Goal: Transaction & Acquisition: Book appointment/travel/reservation

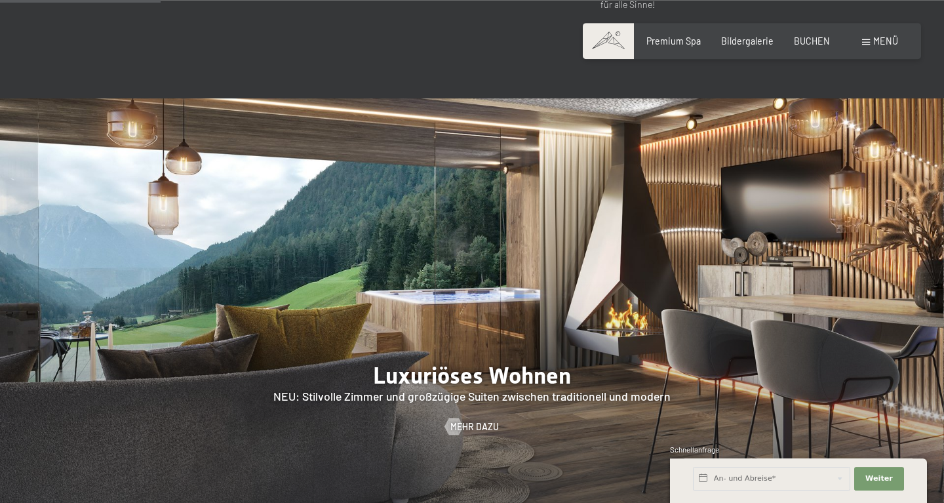
scroll to position [1023, 0]
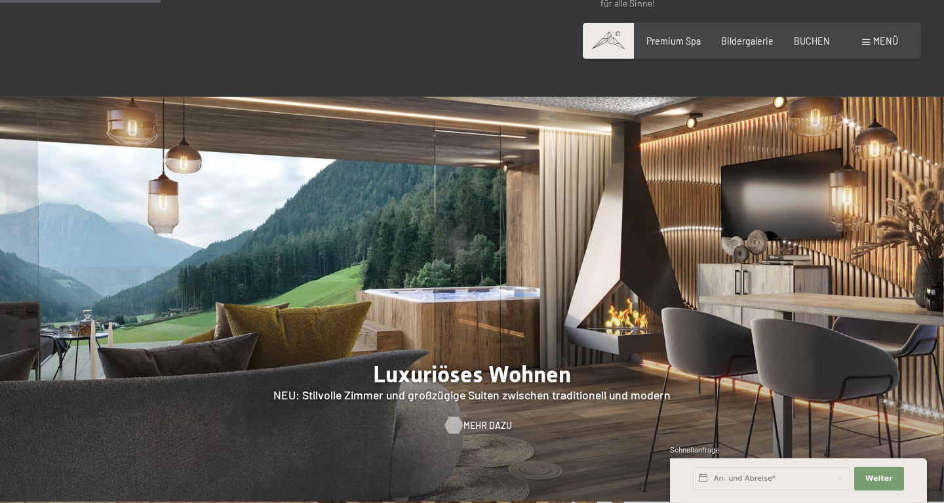
click at [486, 419] on span "Mehr dazu" at bounding box center [487, 425] width 48 height 13
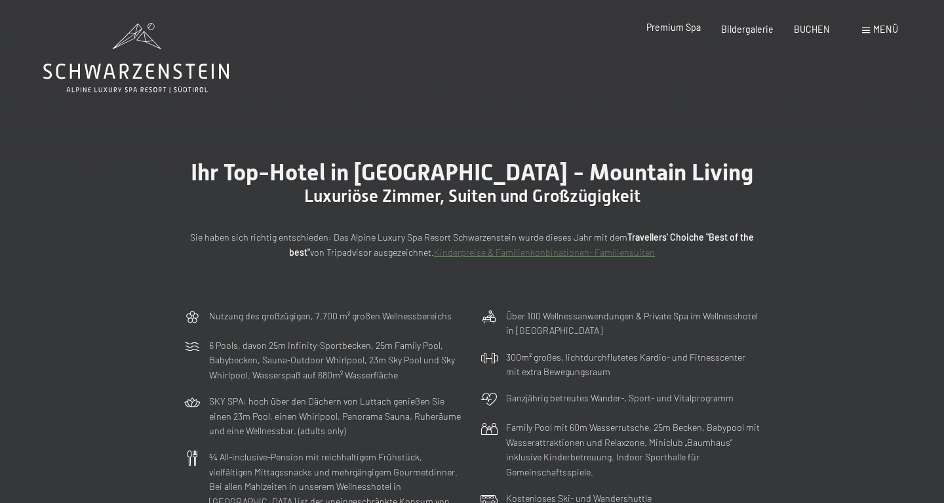
click at [687, 31] on span "Premium Spa" at bounding box center [673, 27] width 54 height 11
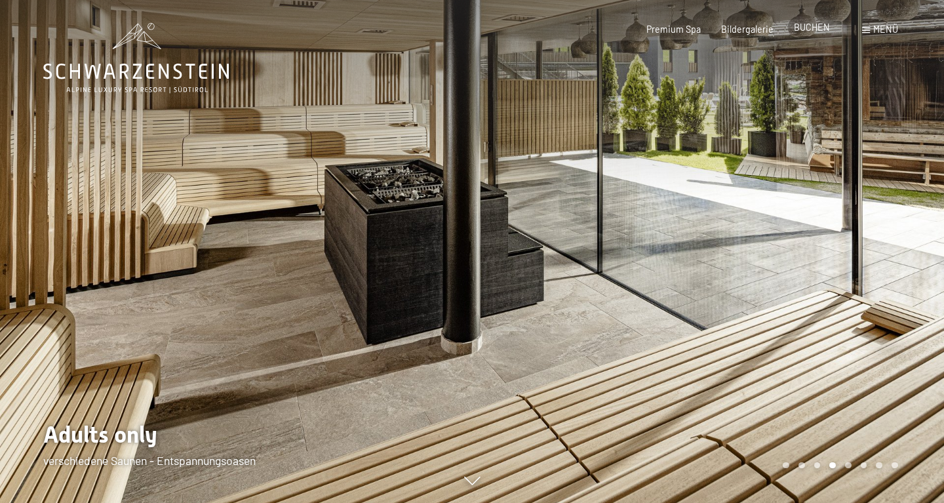
click at [815, 27] on span "BUCHEN" at bounding box center [812, 27] width 36 height 11
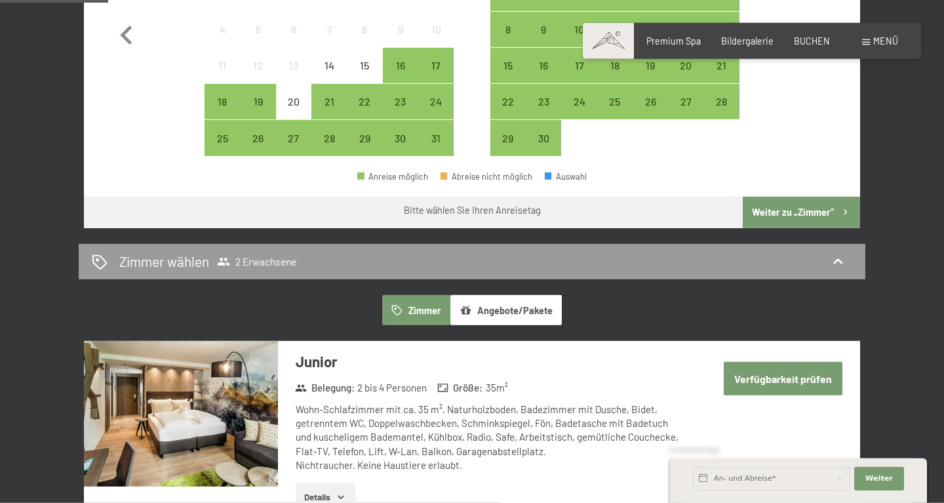
scroll to position [752, 0]
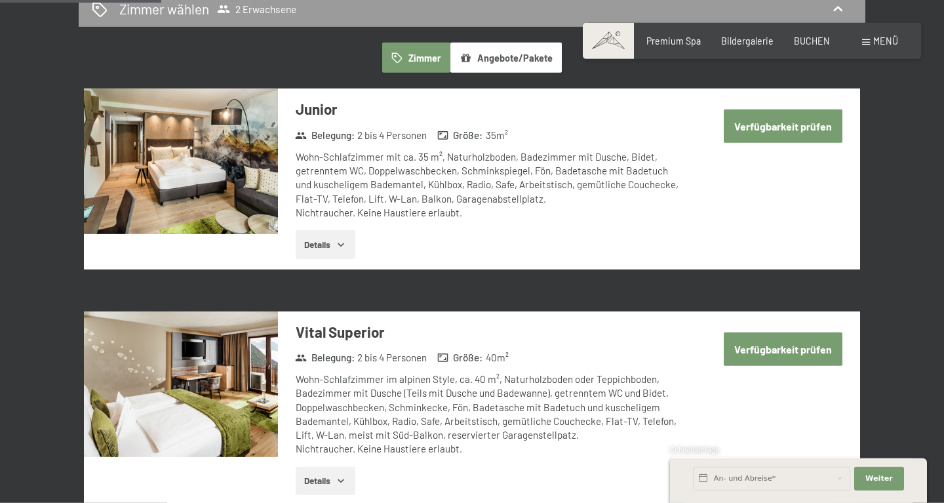
click at [523, 47] on button "Angebote/Pakete" at bounding box center [505, 58] width 111 height 30
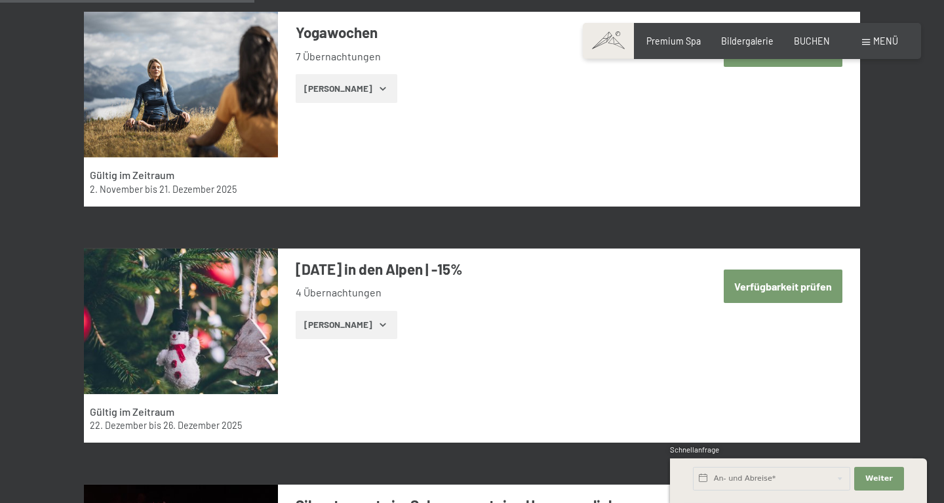
scroll to position [1301, 0]
click at [326, 327] on button "Zeige Zimmer" at bounding box center [347, 325] width 102 height 29
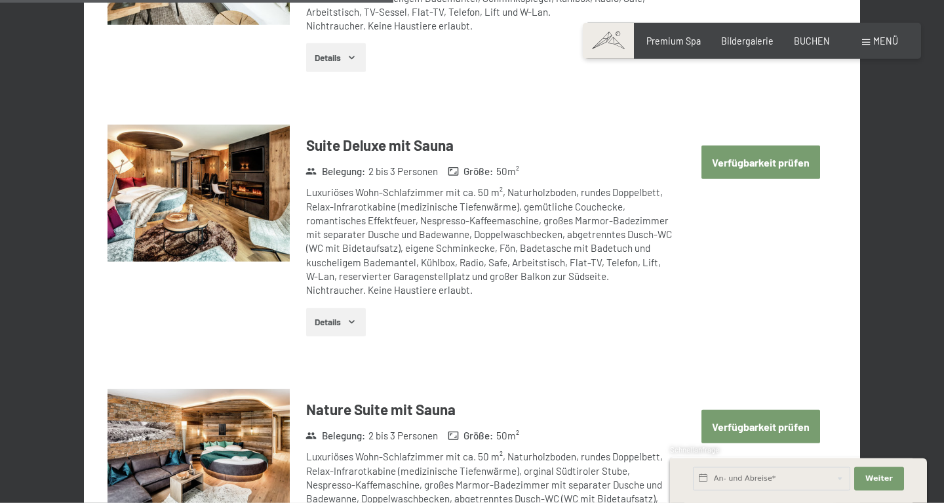
scroll to position [3383, 0]
click at [733, 161] on button "Verfügbarkeit prüfen" at bounding box center [760, 162] width 119 height 33
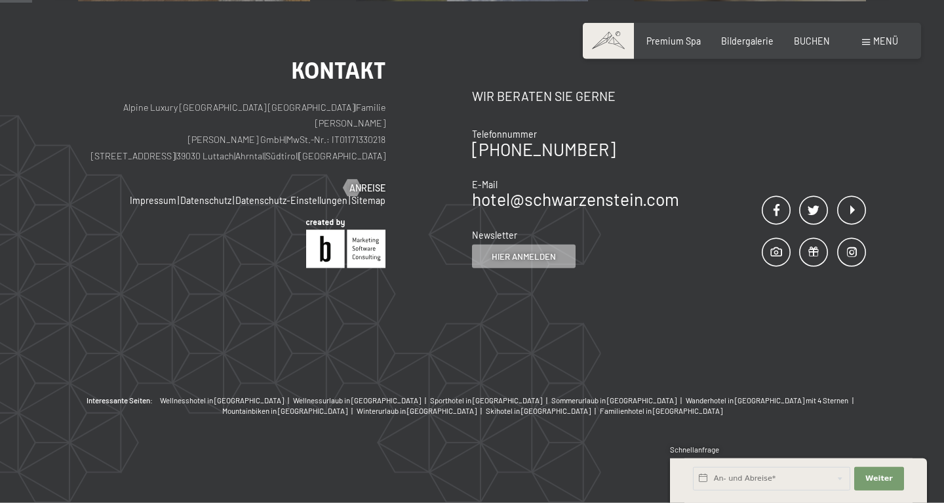
scroll to position [275, 0]
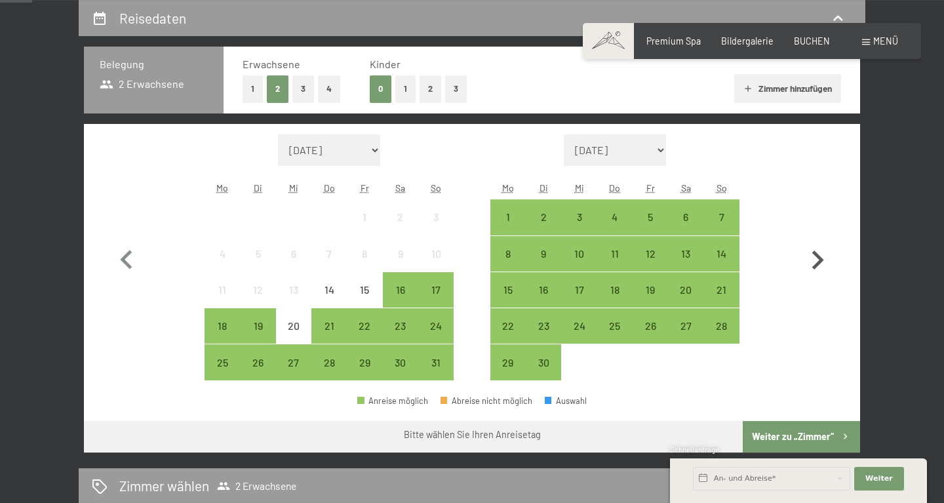
click at [818, 267] on icon "button" at bounding box center [817, 260] width 38 height 38
select select "2025-09-01"
select select "2025-10-01"
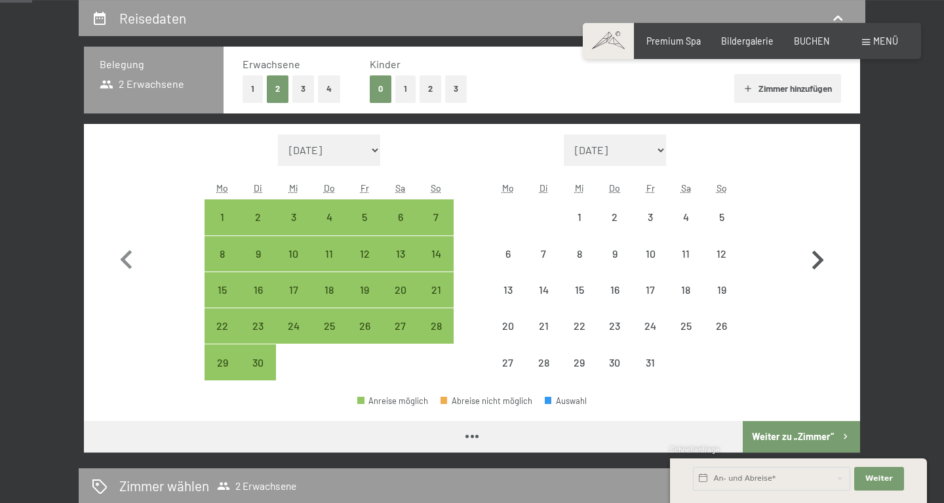
select select "2025-09-01"
select select "2025-10-01"
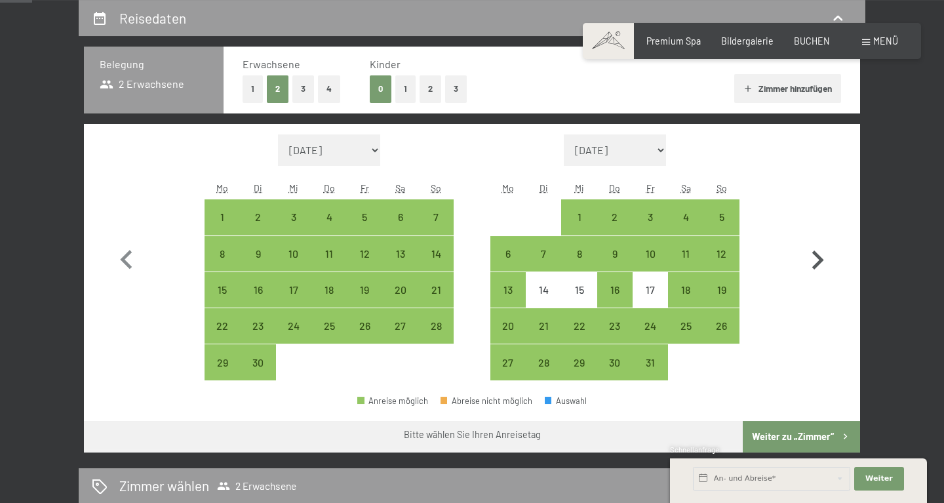
click at [818, 267] on icon "button" at bounding box center [817, 260] width 38 height 38
select select "2025-10-01"
select select "[DATE]"
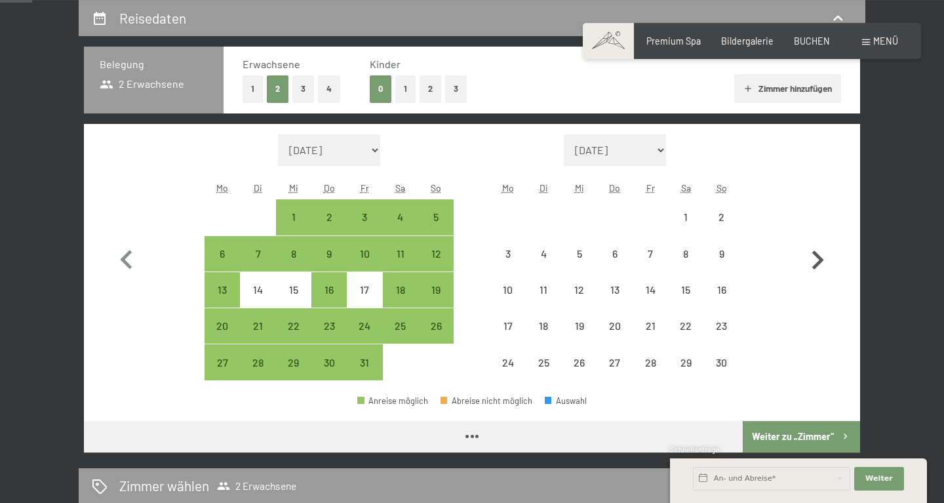
select select "2025-10-01"
select select "[DATE]"
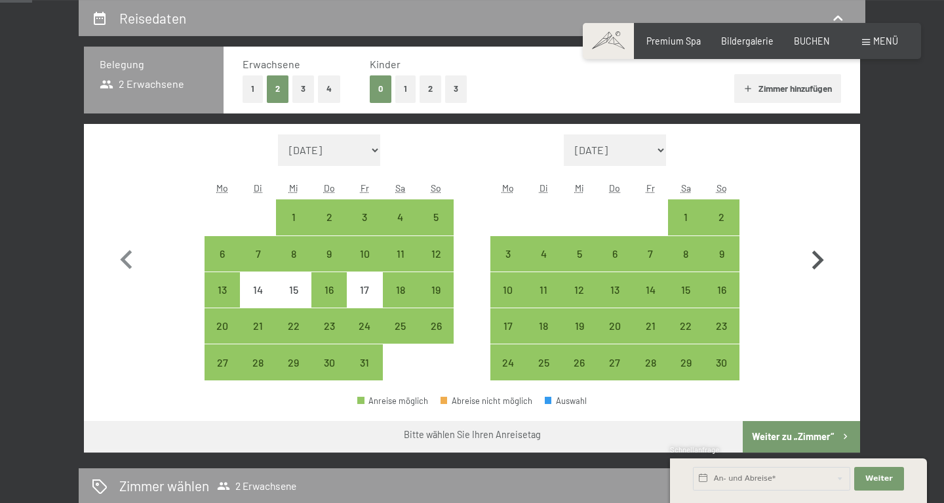
click at [819, 261] on icon "button" at bounding box center [818, 259] width 12 height 19
select select "[DATE]"
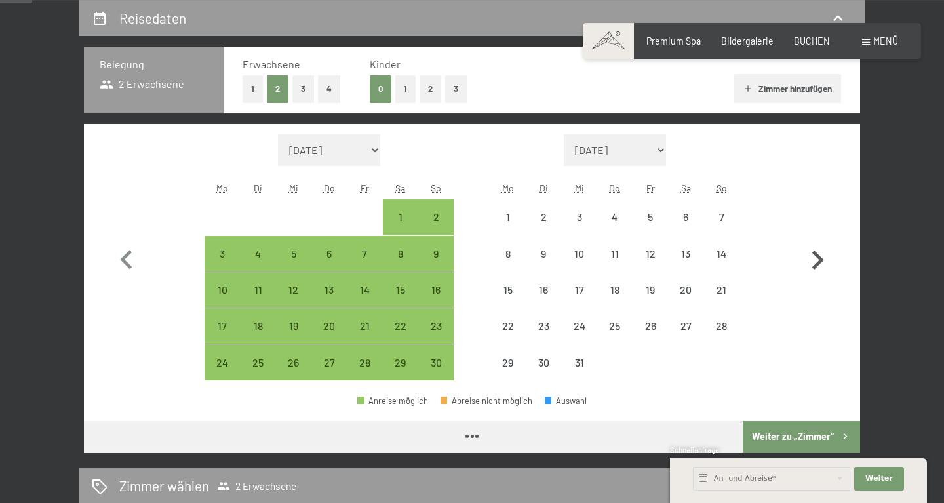
select select "[DATE]"
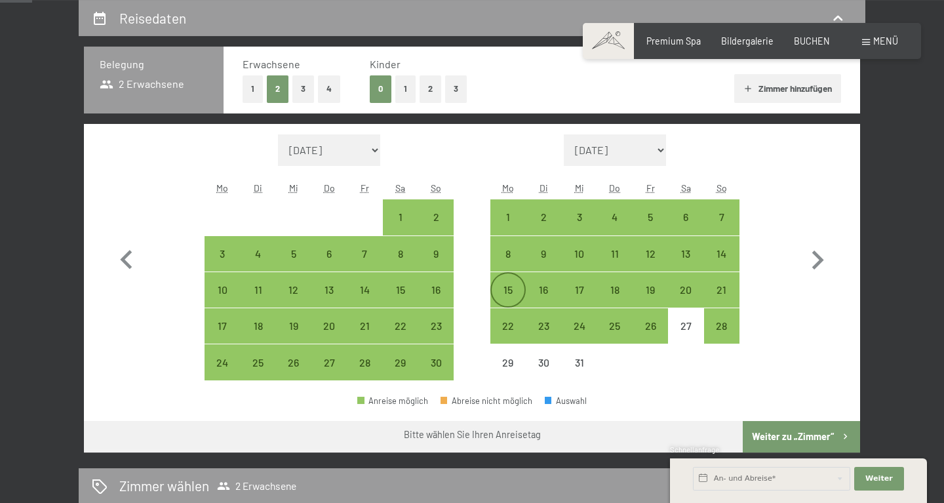
click at [512, 294] on div "15" at bounding box center [508, 300] width 33 height 33
select select "[DATE]"
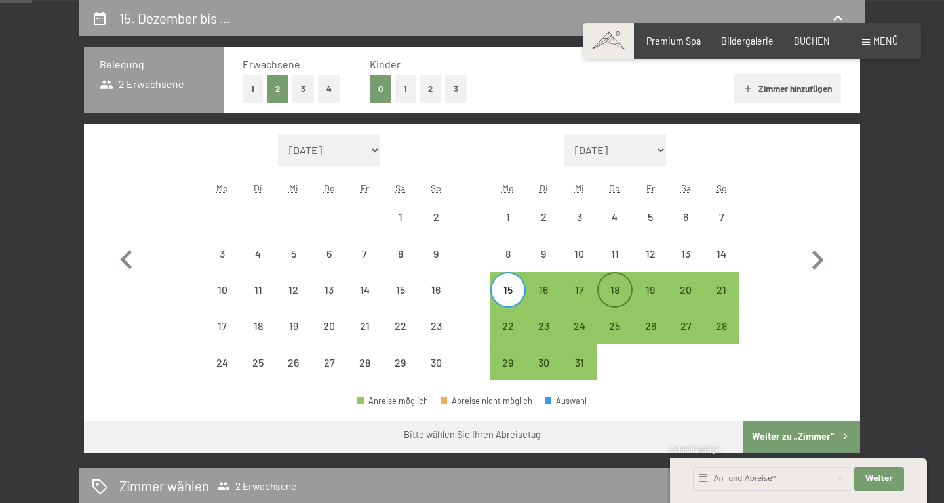
click at [613, 290] on div "18" at bounding box center [614, 300] width 33 height 33
select select "[DATE]"
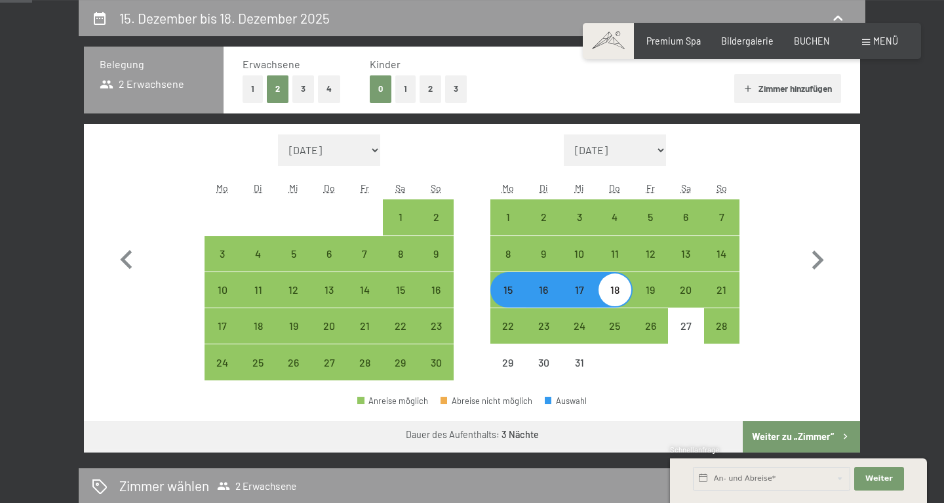
click at [777, 438] on button "Weiter zu „Zimmer“" at bounding box center [801, 436] width 117 height 31
select select "[DATE]"
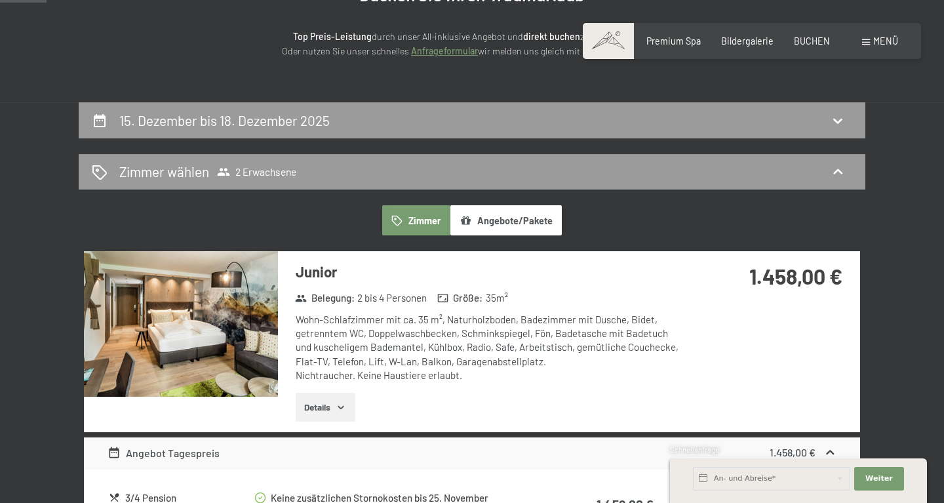
scroll to position [172, 0]
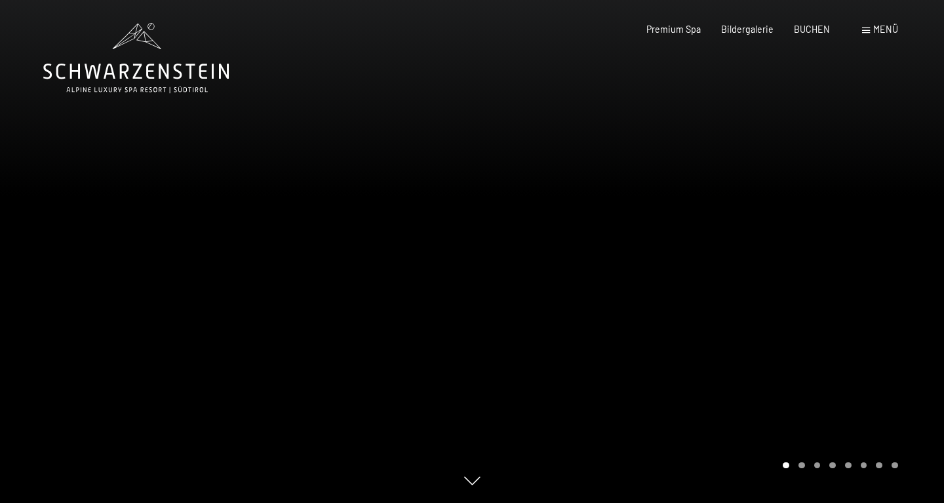
click at [880, 28] on span "Menü" at bounding box center [885, 29] width 25 height 11
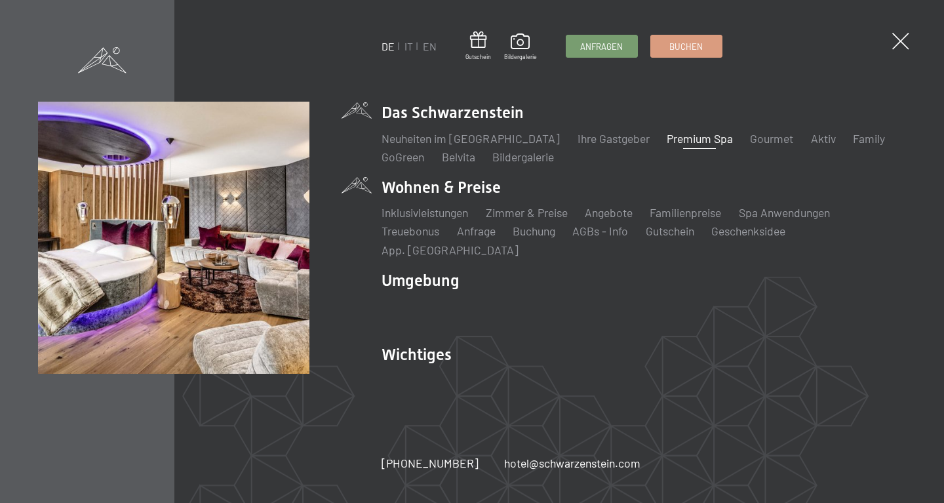
click at [416, 195] on li "Wohnen & Preise Inklusivleistungen [PERSON_NAME] & Preise Liste Angebote Liste …" at bounding box center [643, 216] width 524 height 81
click at [610, 219] on link "Angebote" at bounding box center [609, 212] width 48 height 14
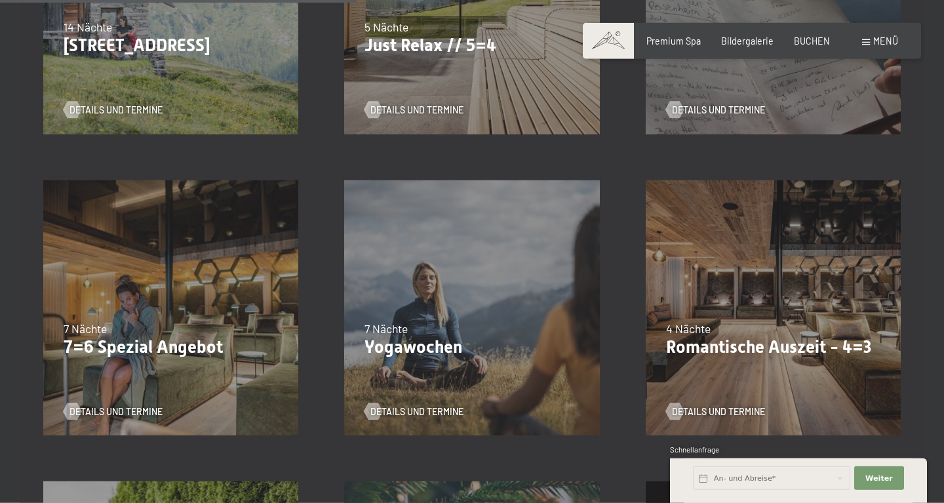
scroll to position [783, 0]
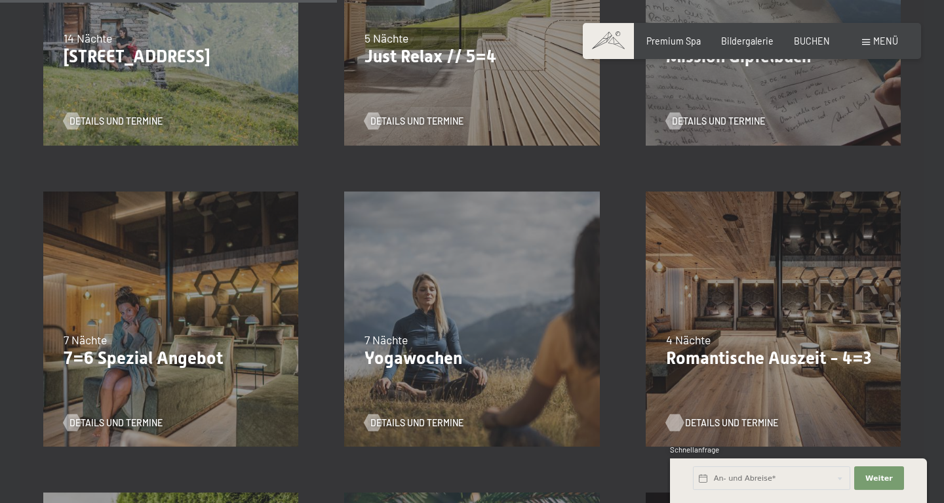
click at [695, 428] on span "Details und Termine" at bounding box center [731, 422] width 93 height 13
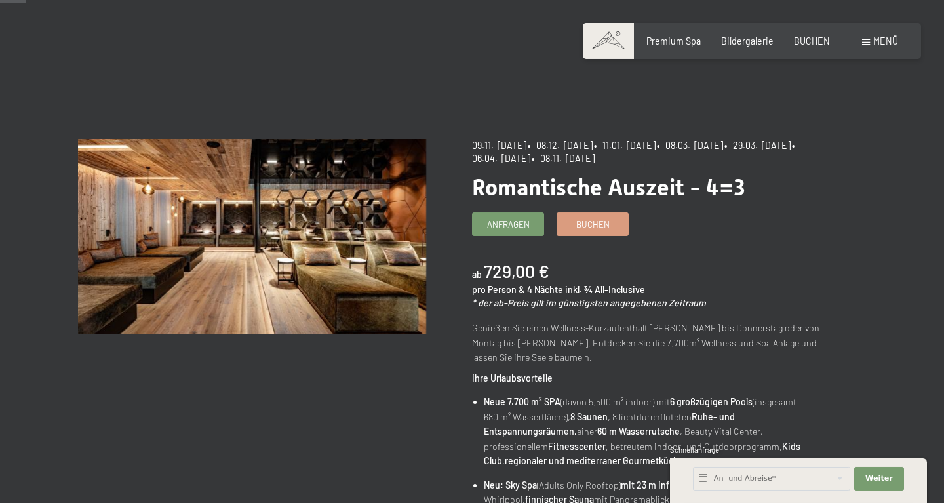
scroll to position [33, 0]
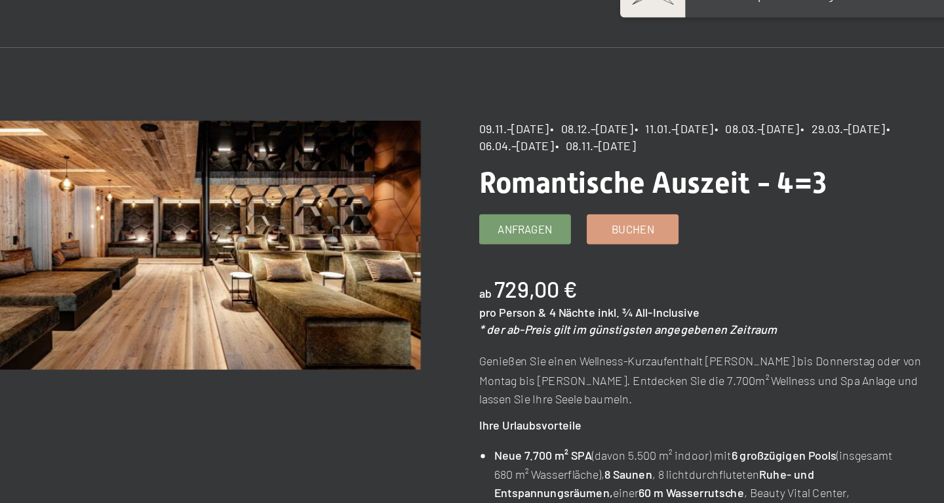
click at [634, 347] on p "Genießen Sie einen Wellness-Kurzaufenthalt von [DATE] bis [DATE] oder von [DATE…" at bounding box center [645, 344] width 347 height 45
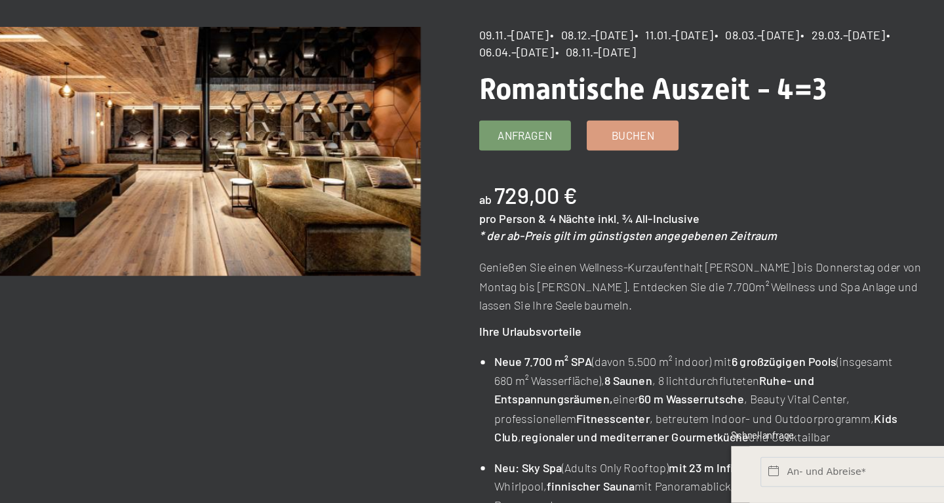
scroll to position [46, 0]
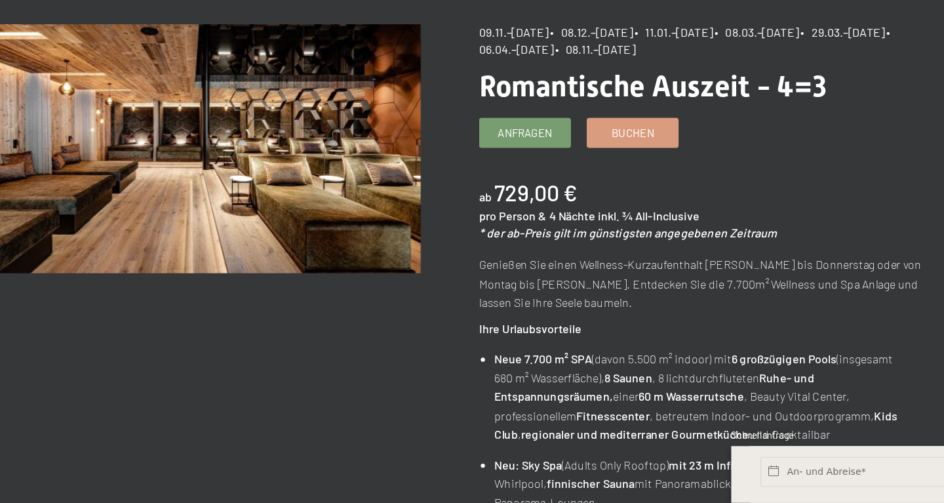
click at [583, 321] on p "Genießen Sie einen Wellness-Kurzaufenthalt von [DATE] bis [DATE] oder von [DATE…" at bounding box center [645, 331] width 347 height 45
click at [544, 261] on b "729,00 €" at bounding box center [517, 258] width 66 height 21
click at [575, 341] on p "Genießen Sie einen Wellness-Kurzaufenthalt von [DATE] bis [DATE] oder von [DATE…" at bounding box center [645, 331] width 347 height 45
click at [500, 395] on strong "Neue 7.700 m² SPA" at bounding box center [522, 389] width 77 height 11
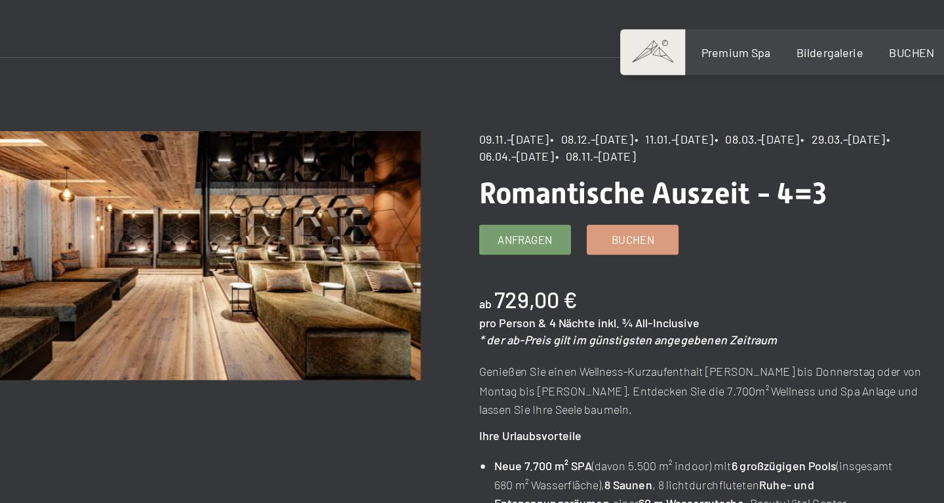
scroll to position [70, 0]
click at [581, 189] on span "Buchen" at bounding box center [592, 186] width 33 height 12
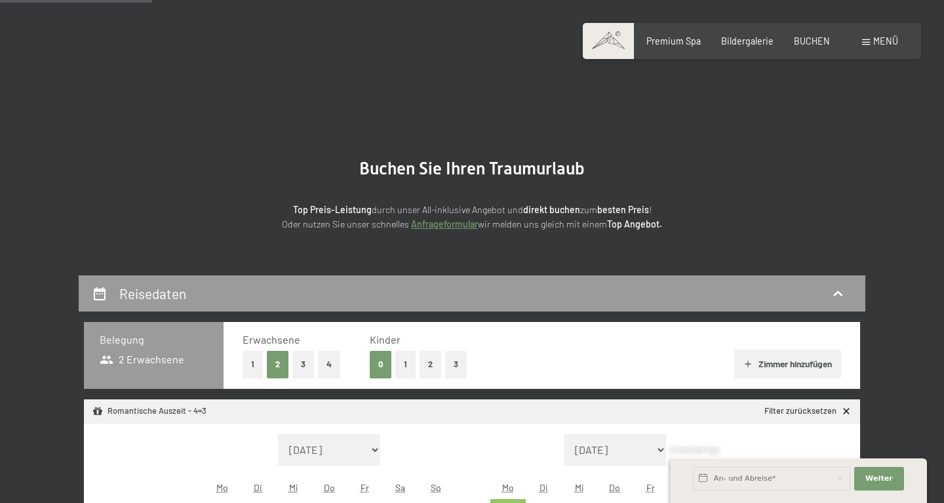
select select "[DATE]"
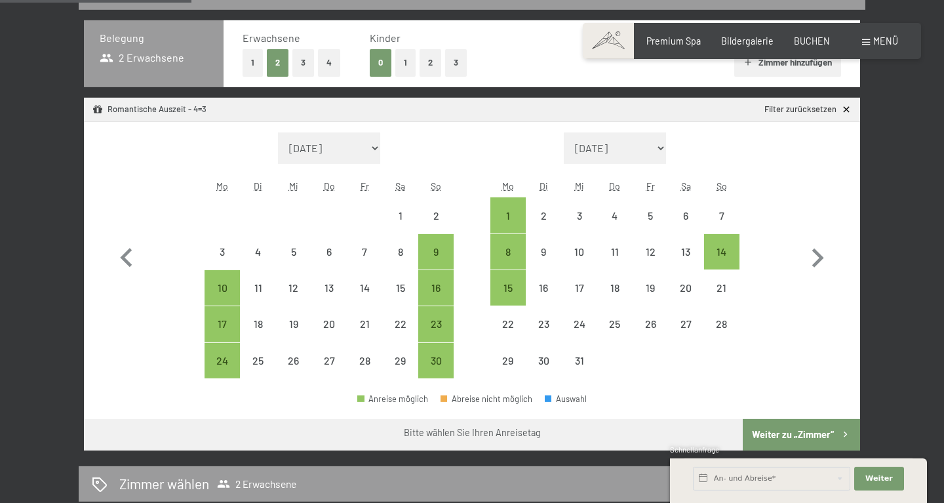
scroll to position [302, 0]
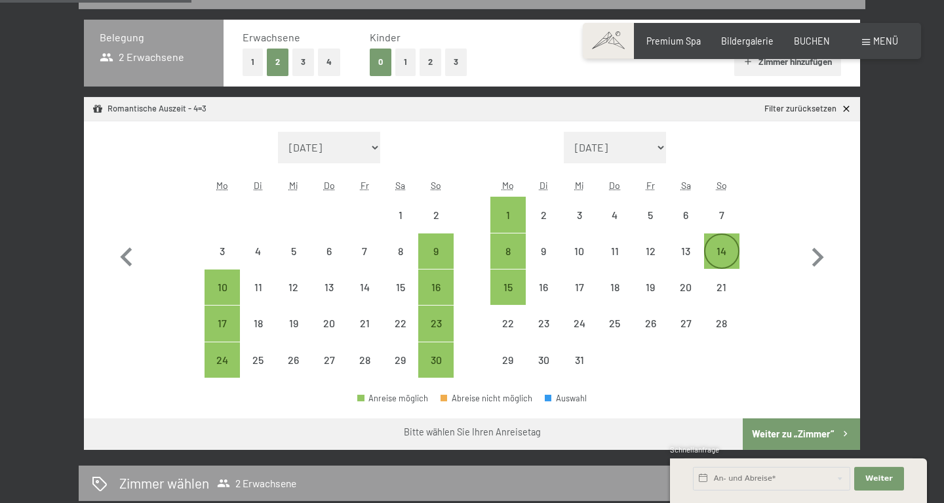
click at [726, 248] on div "14" at bounding box center [721, 262] width 33 height 33
select select "[DATE]"
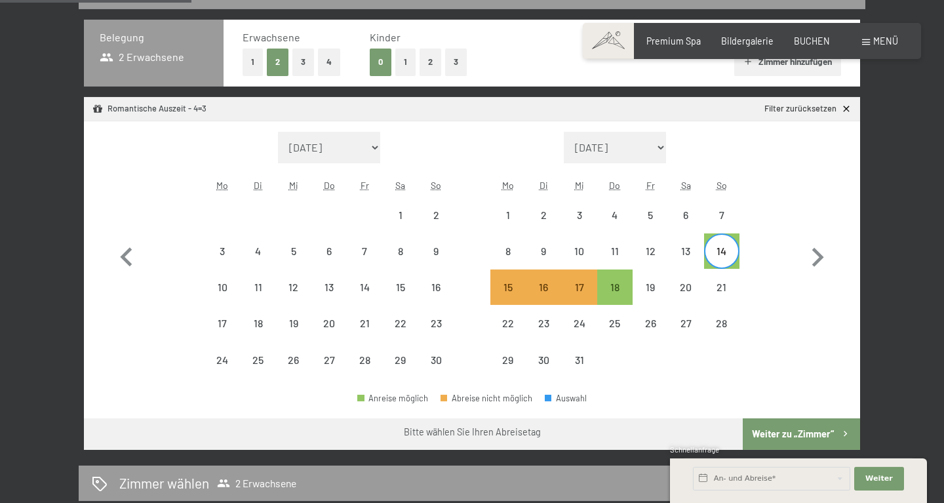
click at [774, 434] on button "Weiter zu „Zimmer“" at bounding box center [801, 433] width 117 height 31
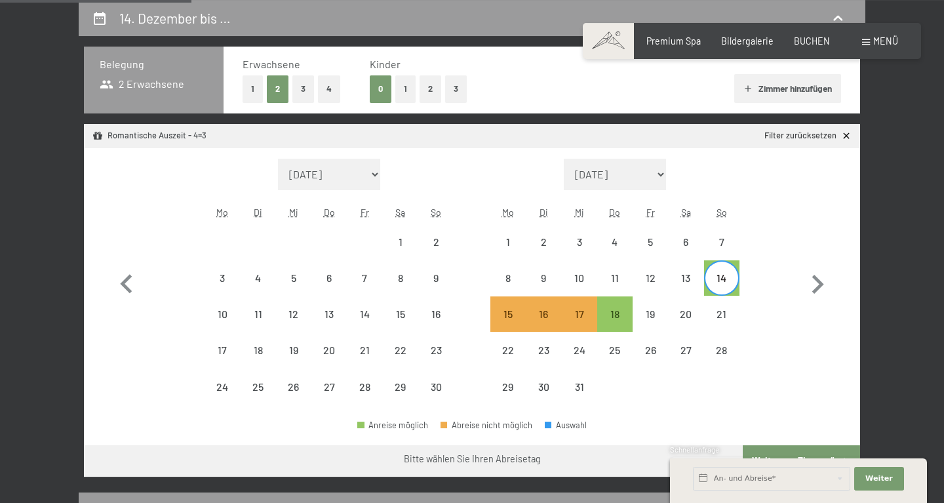
select select "[DATE]"
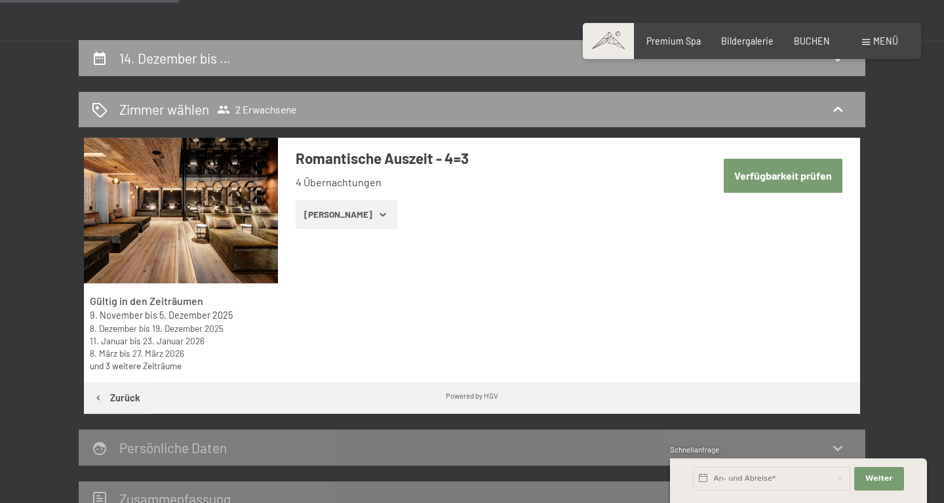
scroll to position [245, 0]
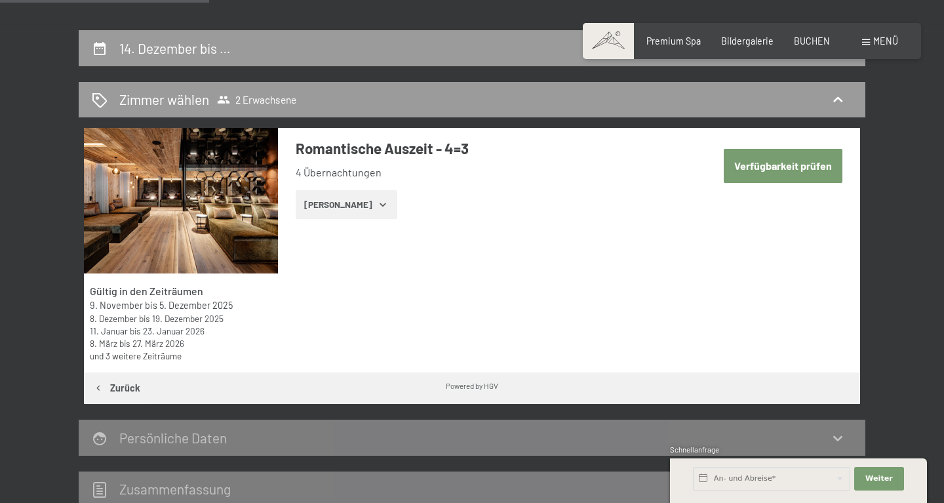
click at [378, 206] on icon "button" at bounding box center [383, 204] width 10 height 10
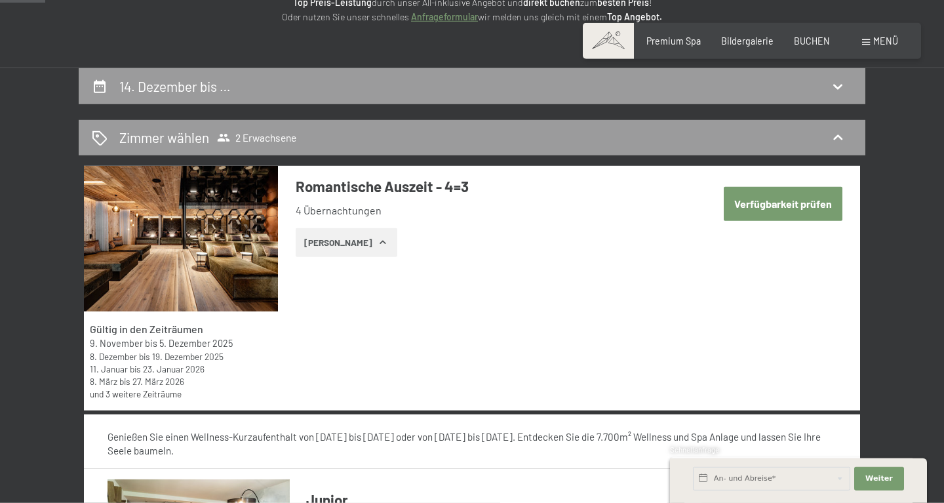
scroll to position [199, 0]
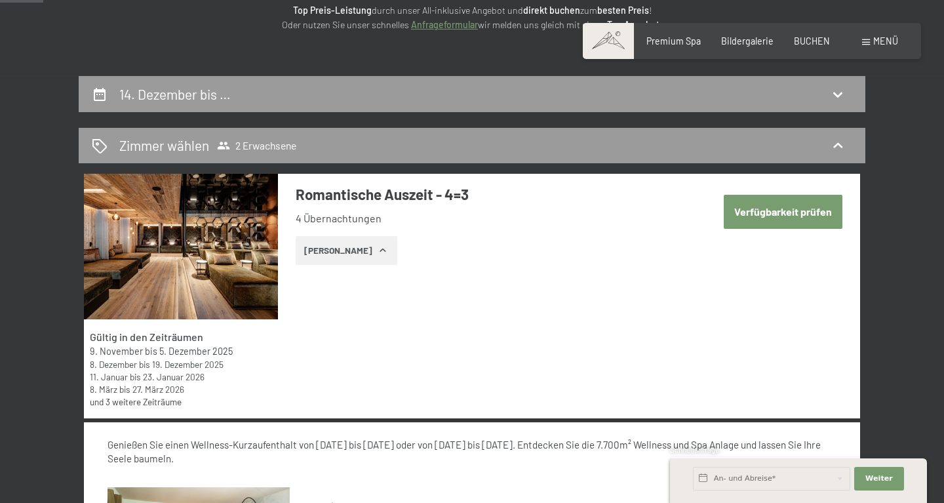
click at [750, 216] on button "Verfügbarkeit prüfen" at bounding box center [783, 211] width 119 height 33
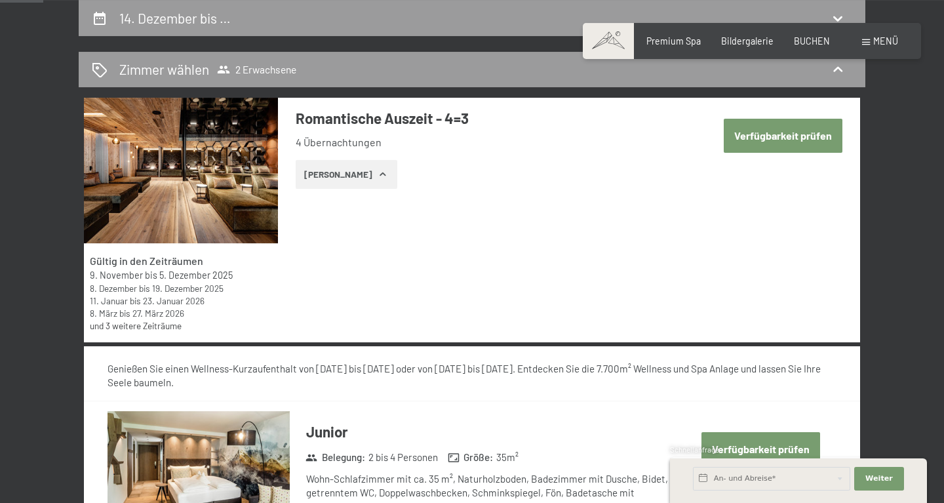
select select "[DATE]"
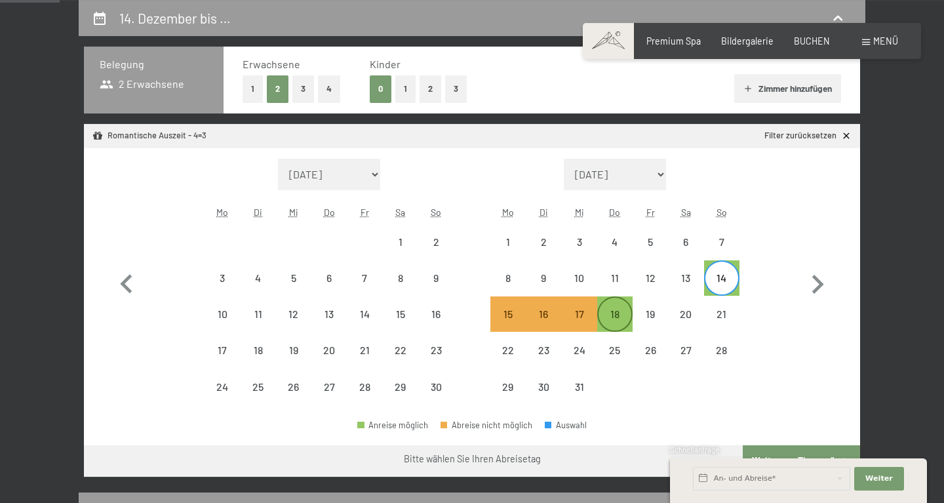
click at [617, 311] on div "18" at bounding box center [614, 325] width 33 height 33
select select "[DATE]"
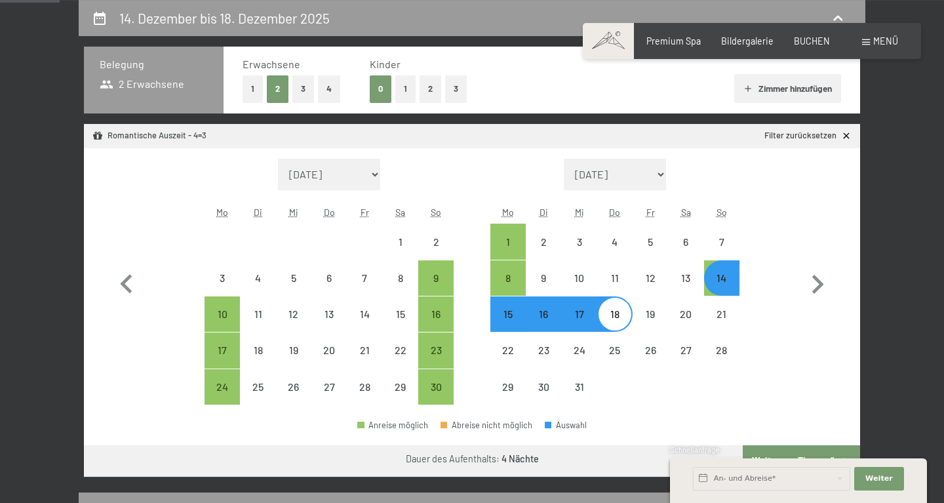
select select "[DATE]"
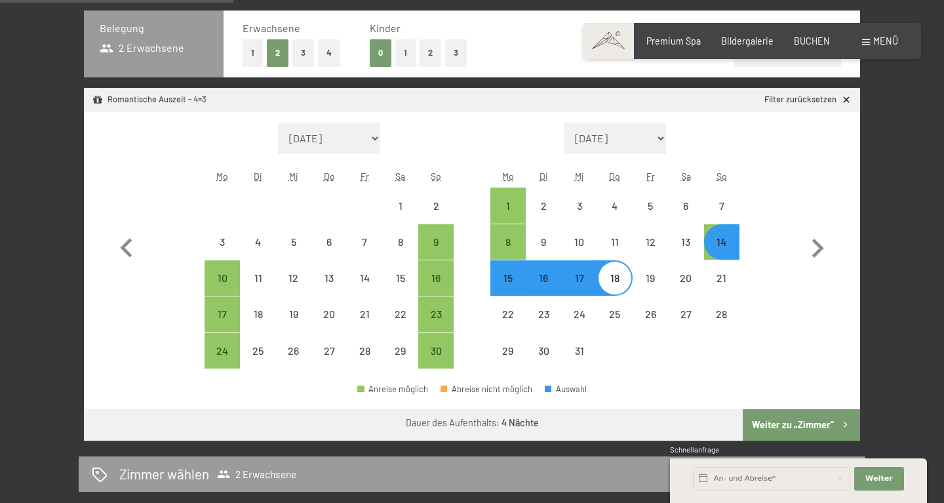
click at [786, 418] on button "Weiter zu „Zimmer“" at bounding box center [801, 424] width 117 height 31
select select "[DATE]"
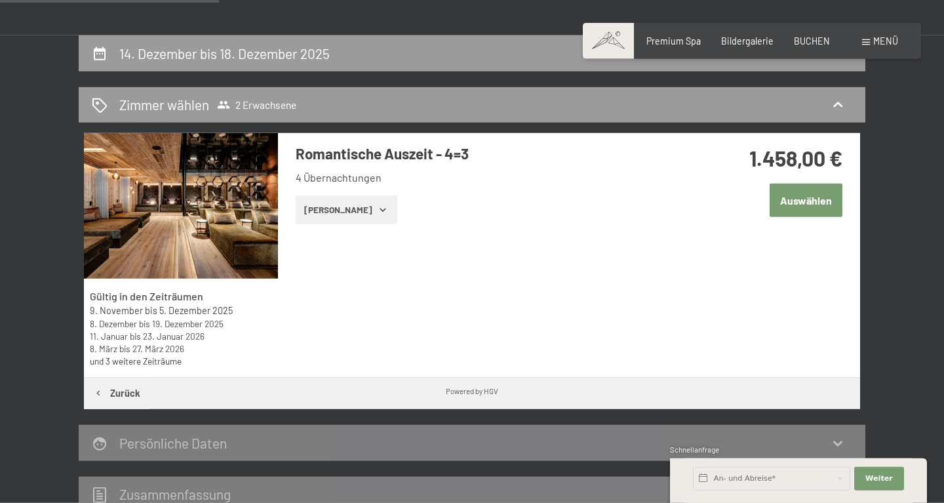
scroll to position [240, 0]
click at [378, 212] on icon "button" at bounding box center [383, 209] width 10 height 10
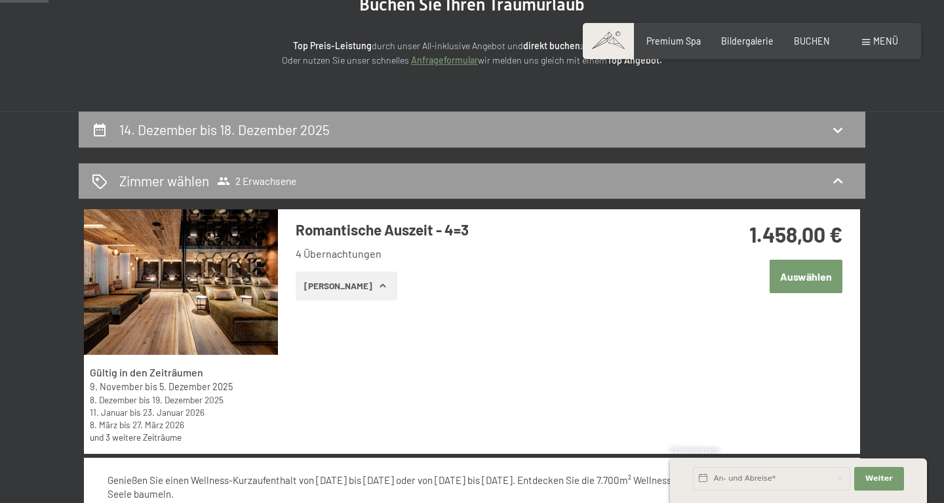
scroll to position [163, 0]
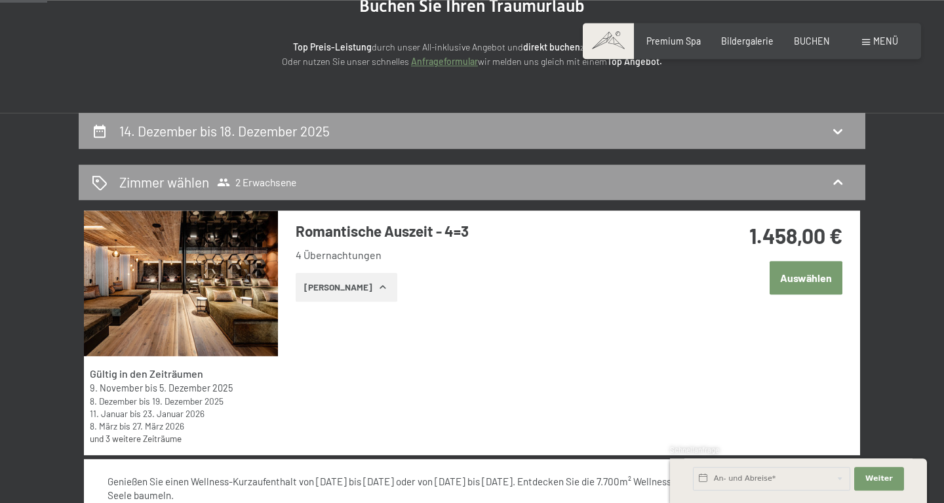
click at [549, 366] on div "Gültig in den Zeiträumen [DATE] bis [DATE] [DATE] bis [DATE] [DATE] bis [DATE] …" at bounding box center [472, 332] width 776 height 244
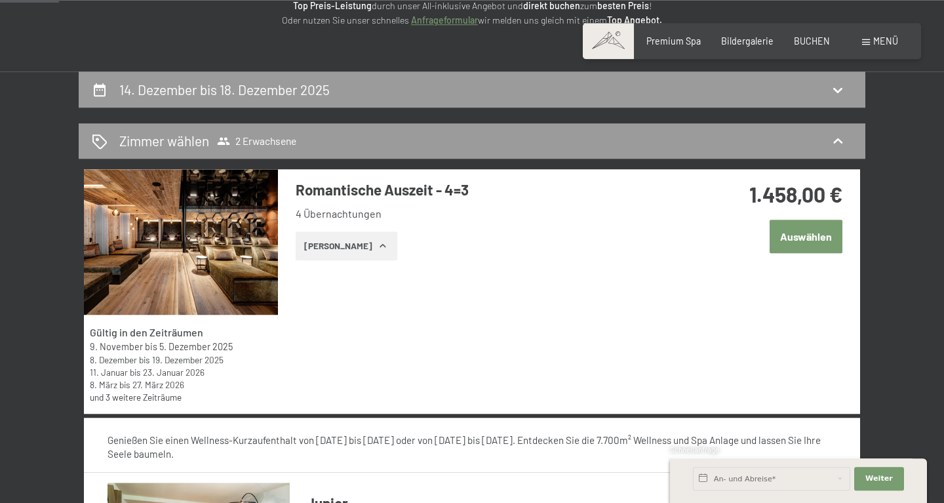
scroll to position [204, 0]
click at [488, 284] on div "Gültig in den Zeiträumen [DATE] bis [DATE] [DATE] bis [DATE] [DATE] bis [DATE] …" at bounding box center [472, 291] width 776 height 244
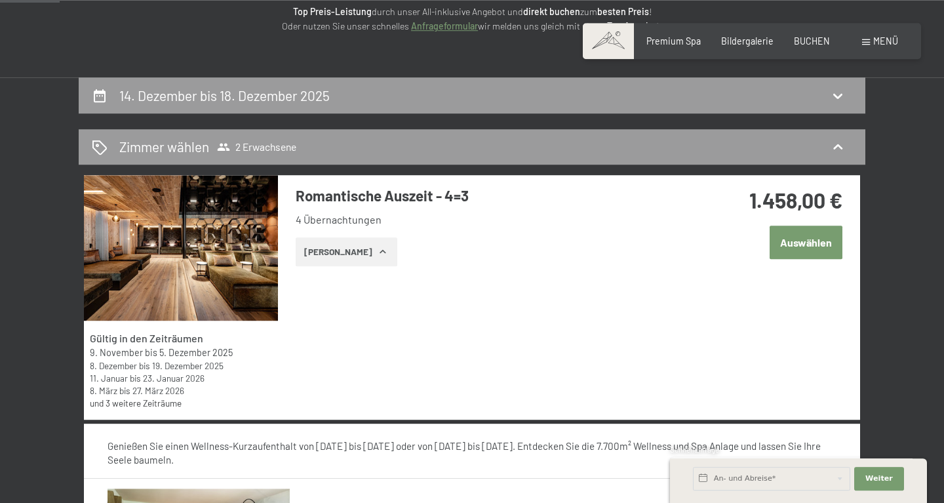
scroll to position [195, 0]
